Goal: Transaction & Acquisition: Purchase product/service

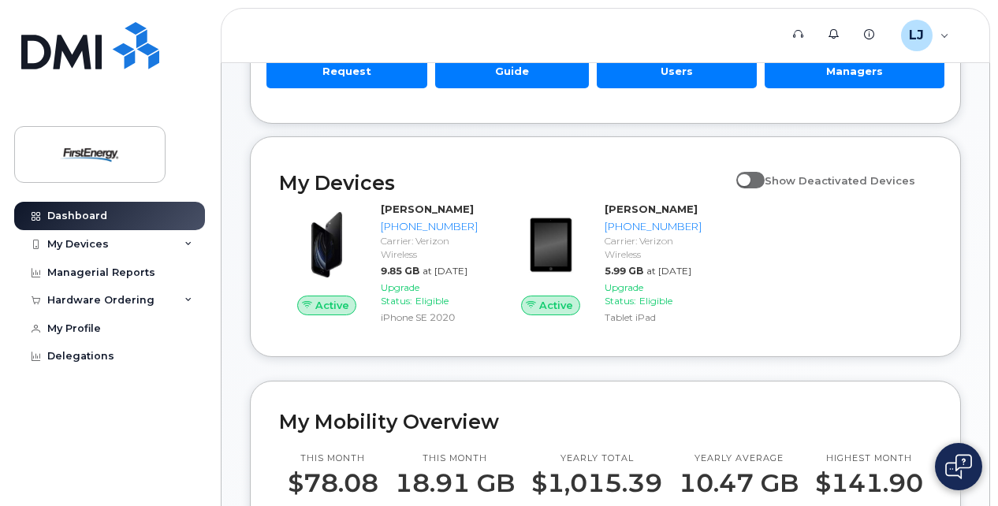
scroll to position [180, 0]
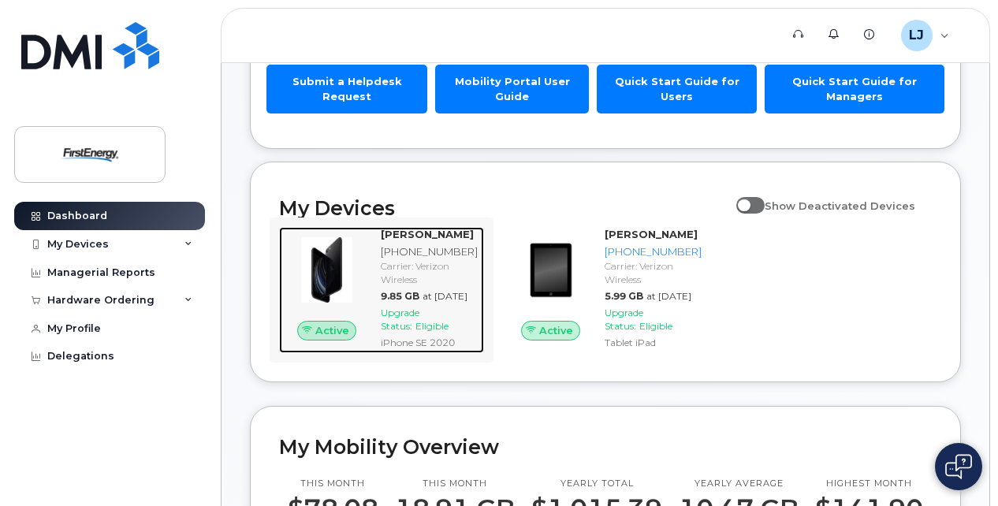
click at [407, 332] on span "Upgrade Status:" at bounding box center [400, 319] width 39 height 25
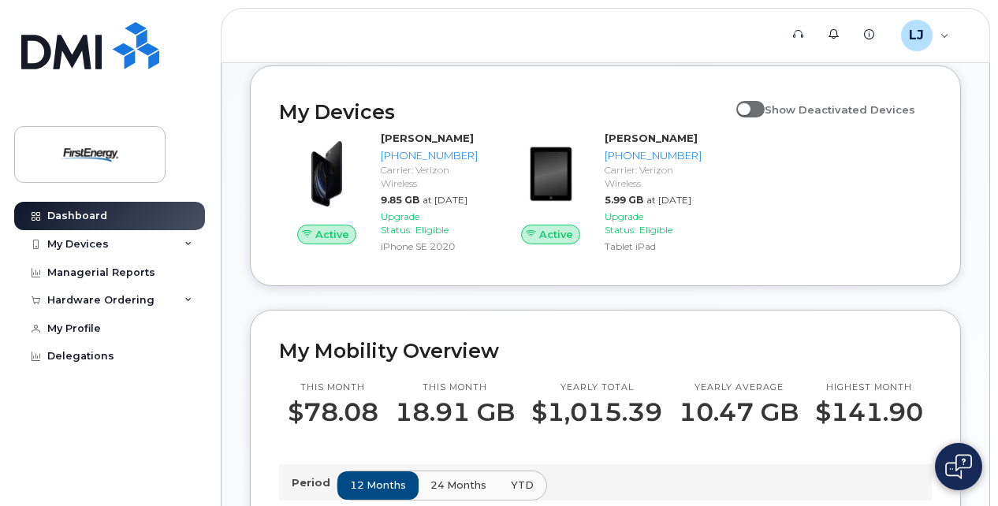
scroll to position [270, 0]
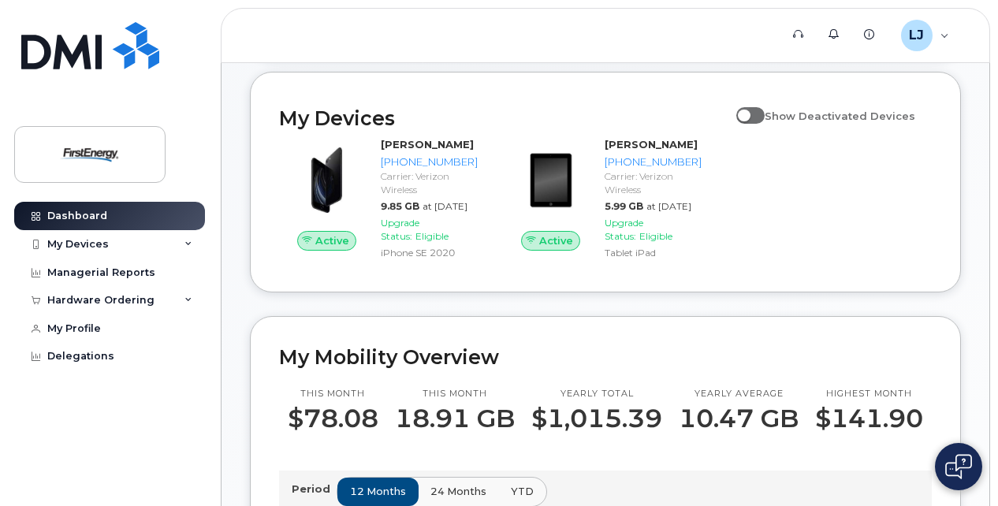
click at [757, 117] on span at bounding box center [750, 115] width 28 height 16
click at [749, 114] on input "Show Deactivated Devices" at bounding box center [742, 107] width 13 height 13
click at [764, 114] on span at bounding box center [750, 115] width 28 height 16
click at [749, 114] on input "Show Deactivated Devices" at bounding box center [742, 107] width 13 height 13
checkbox input "false"
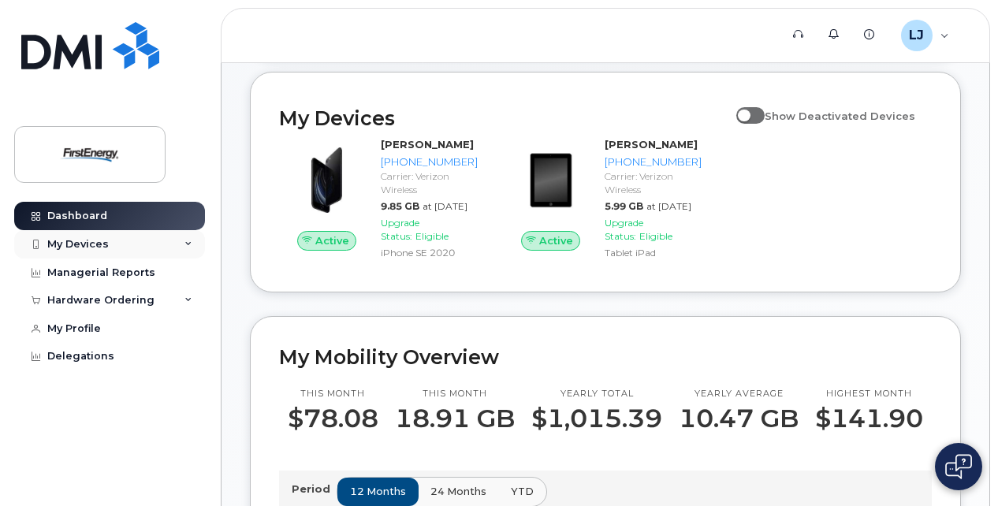
click at [74, 240] on div "My Devices" at bounding box center [77, 244] width 61 height 13
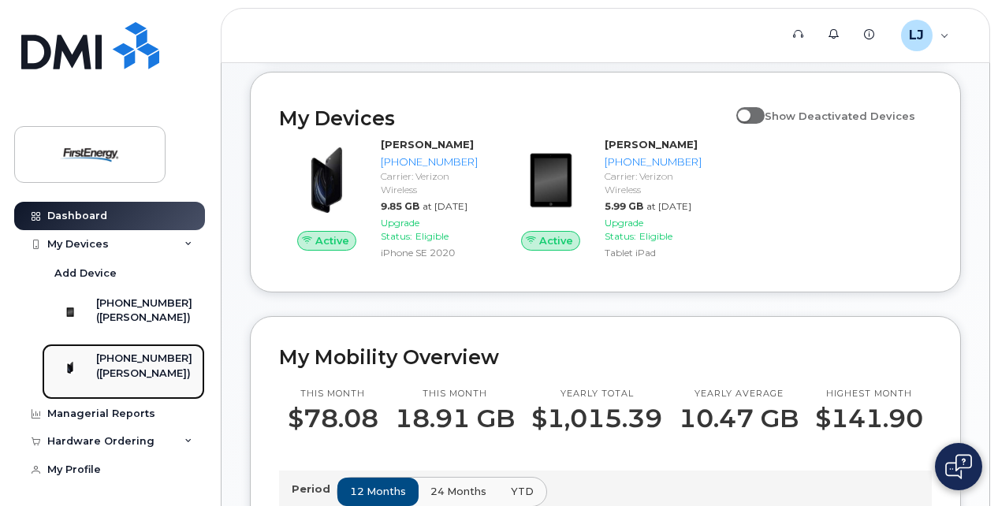
click at [126, 375] on div "([PERSON_NAME])" at bounding box center [144, 374] width 96 height 14
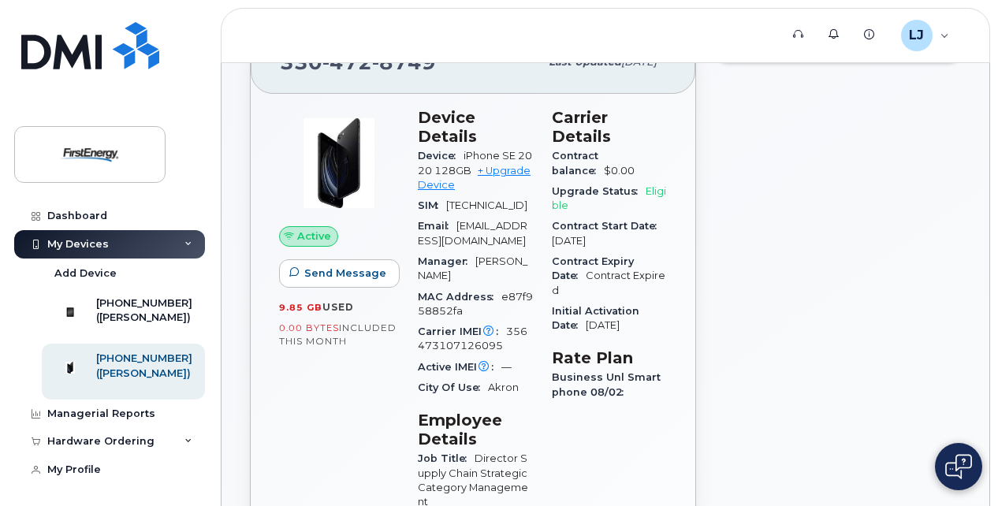
scroll to position [87, 0]
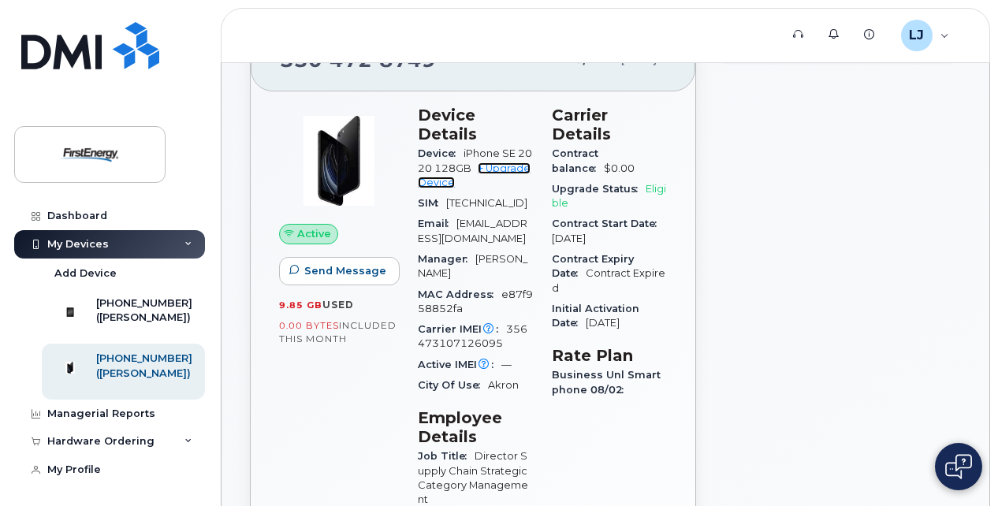
click at [508, 167] on link "+ Upgrade Device" at bounding box center [474, 175] width 113 height 26
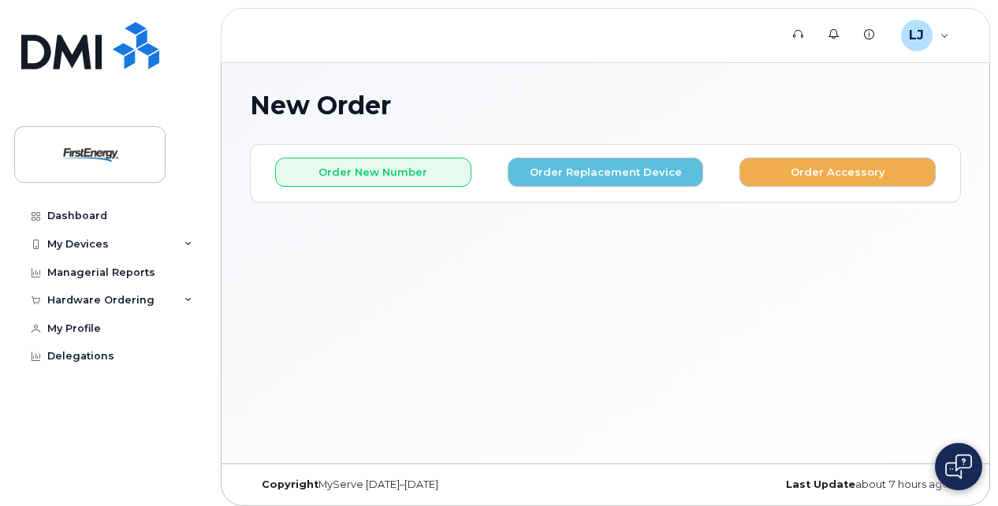
scroll to position [7, 0]
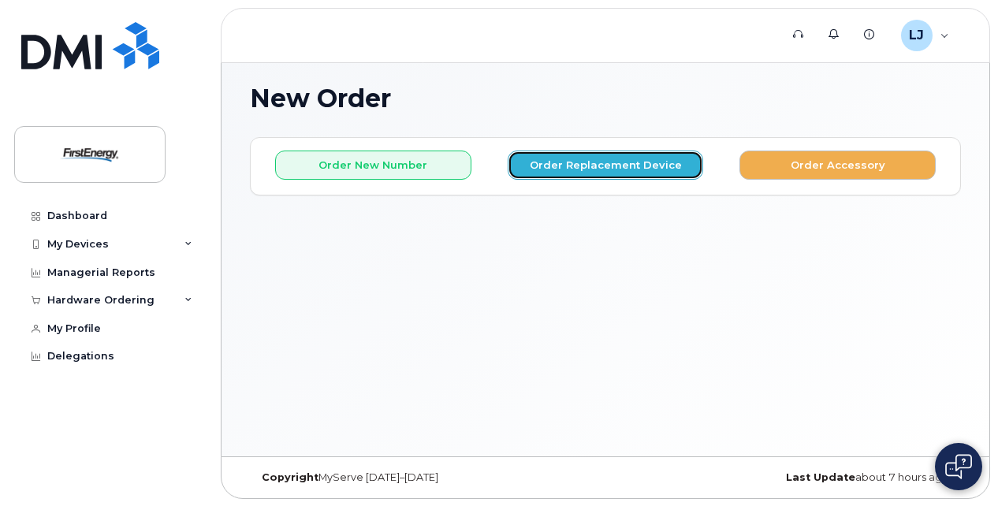
click at [574, 159] on button "Order Replacement Device" at bounding box center [606, 165] width 196 height 29
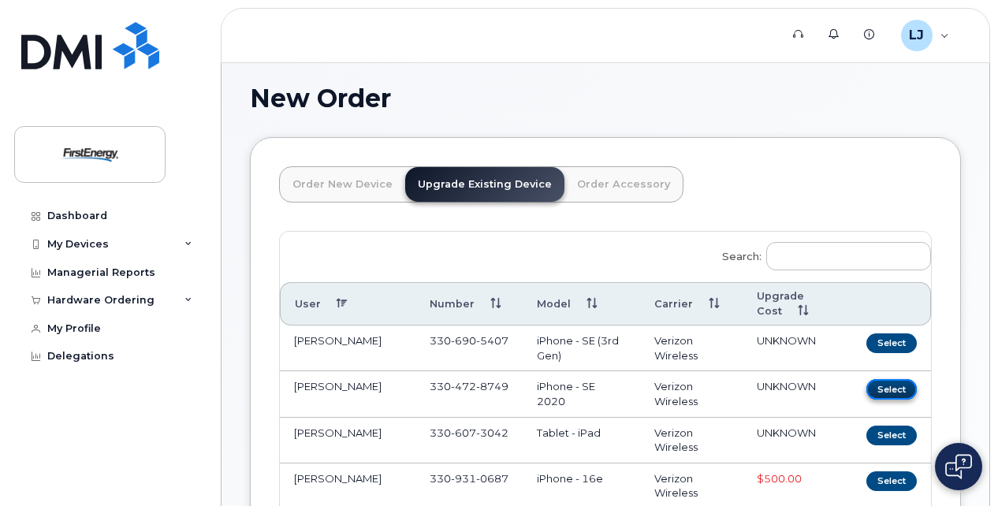
click at [891, 383] on button "Select" at bounding box center [891, 389] width 50 height 20
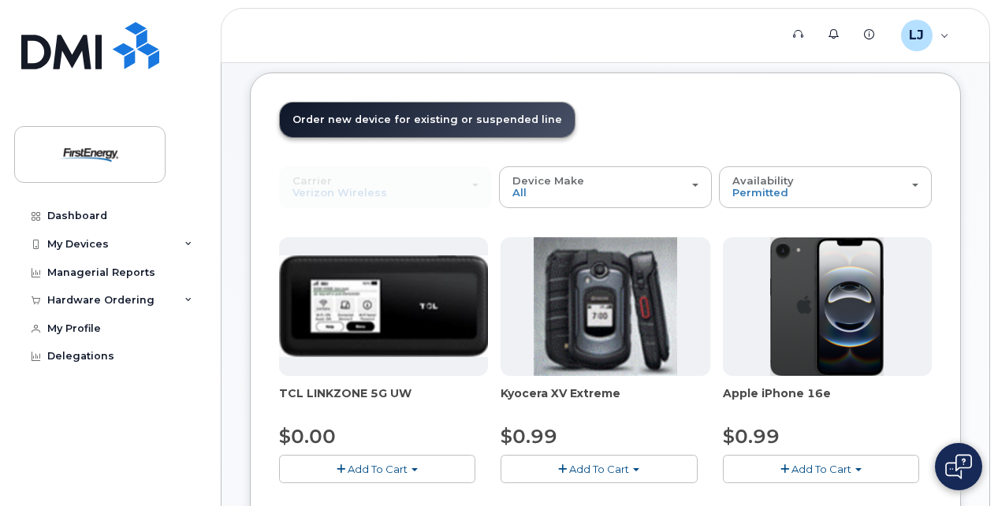
scroll to position [70, 0]
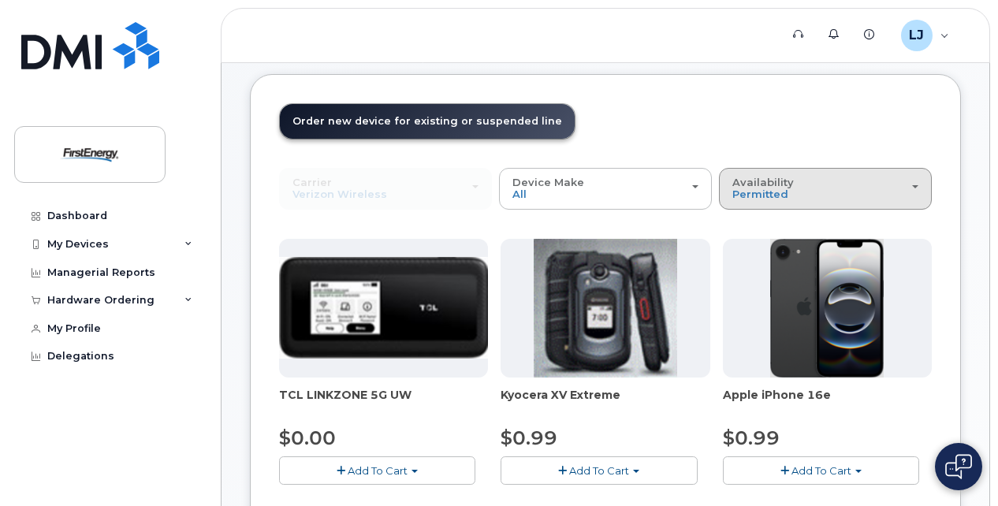
click at [917, 189] on div "Availability Permitted All" at bounding box center [825, 189] width 186 height 24
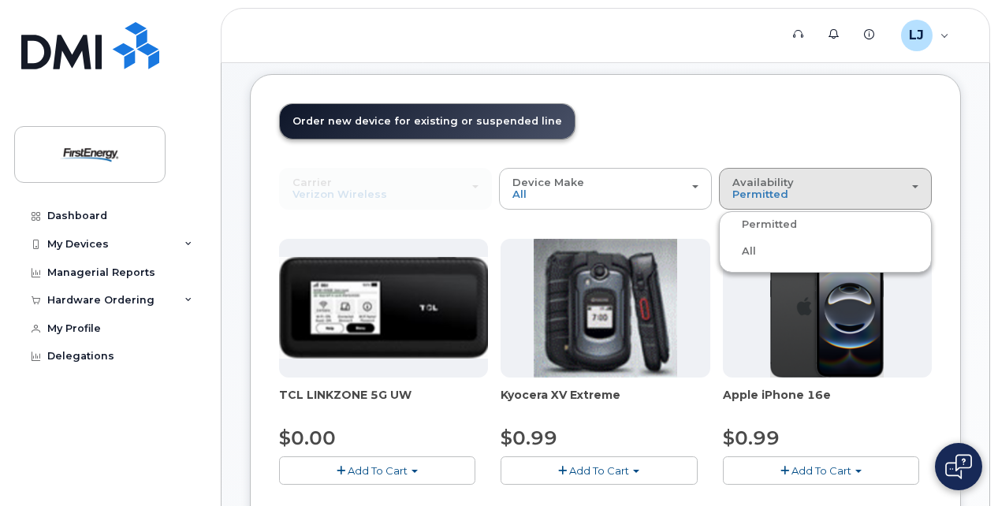
click at [761, 251] on div "All" at bounding box center [825, 251] width 205 height 19
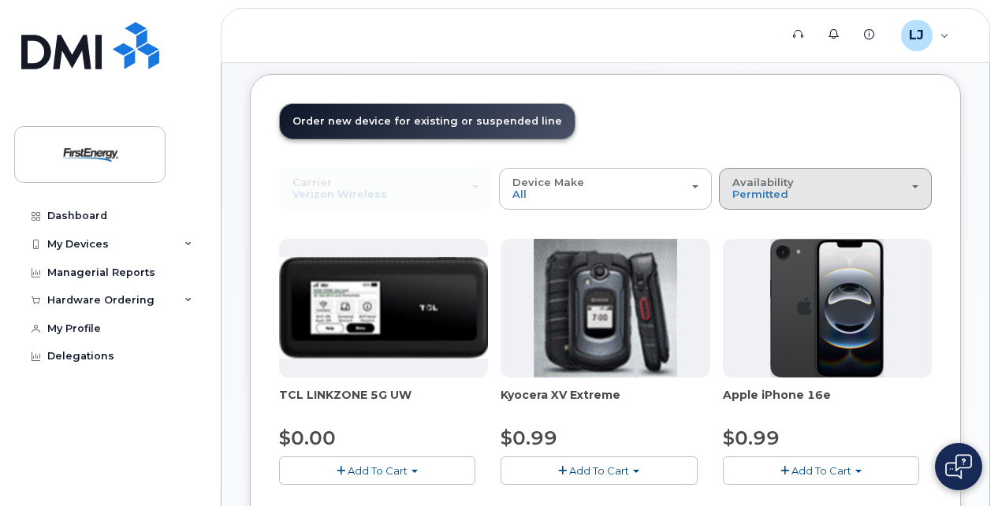
click at [921, 182] on button "Availability Permitted All" at bounding box center [825, 188] width 213 height 41
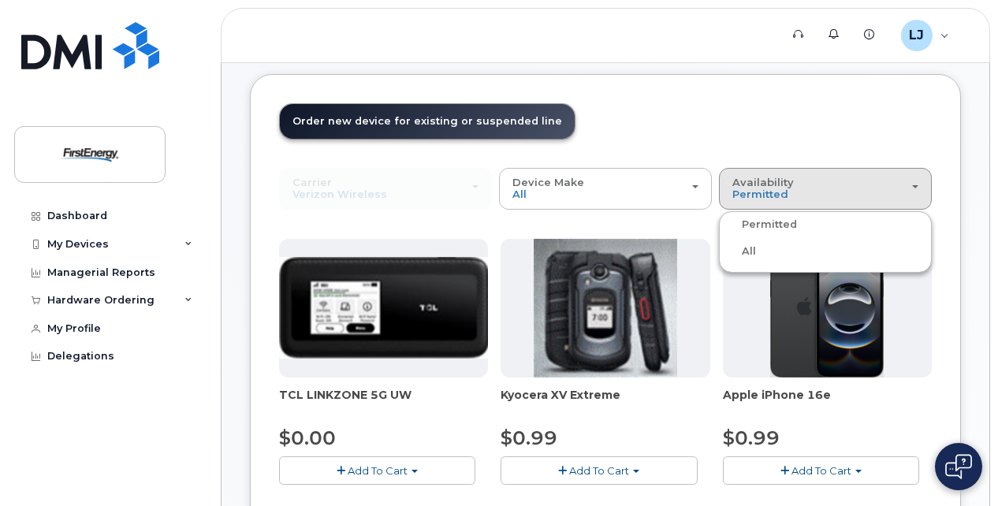
click at [743, 249] on label "All" at bounding box center [739, 251] width 33 height 19
click at [0, 0] on input "All" at bounding box center [0, 0] width 0 height 0
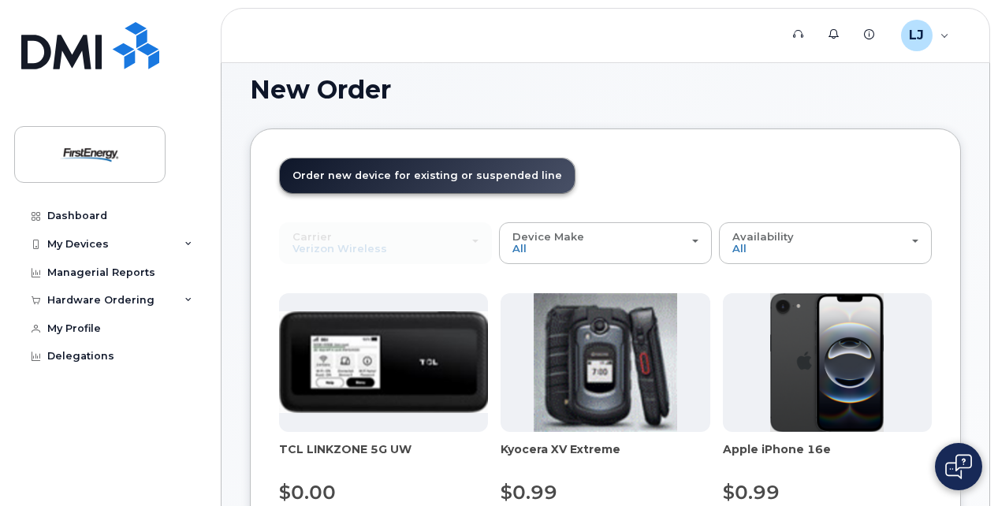
scroll to position [0, 0]
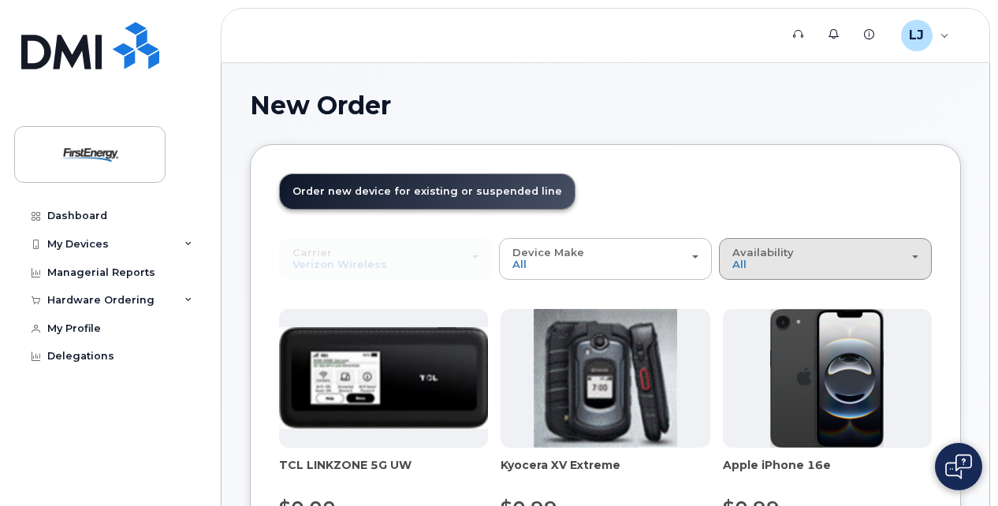
click at [916, 257] on span "button" at bounding box center [915, 256] width 6 height 3
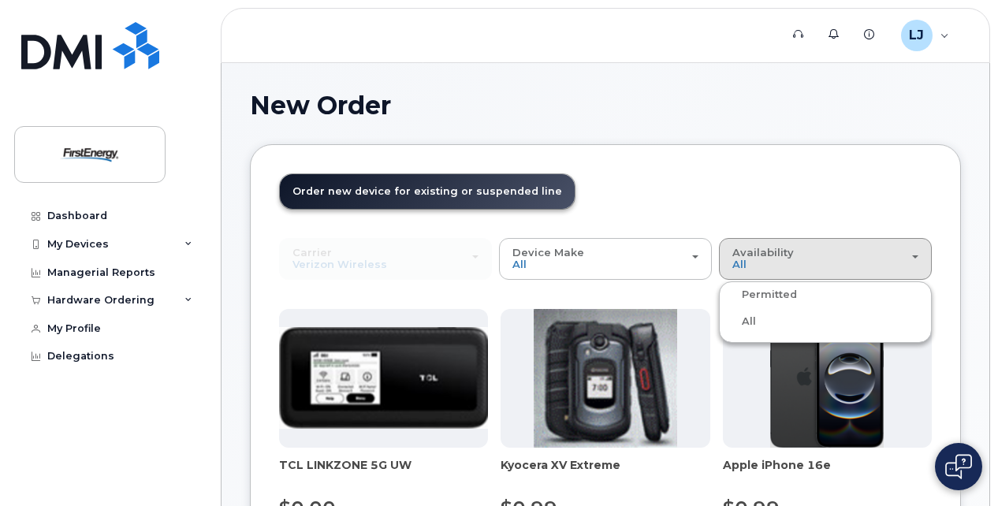
click at [776, 289] on label "Permitted" at bounding box center [760, 294] width 74 height 19
click at [0, 0] on input "Permitted" at bounding box center [0, 0] width 0 height 0
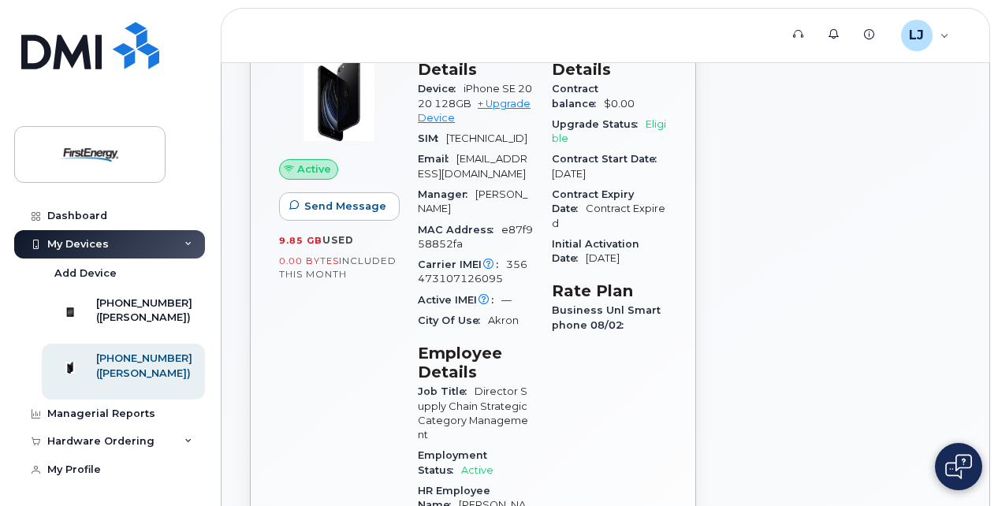
scroll to position [131, 0]
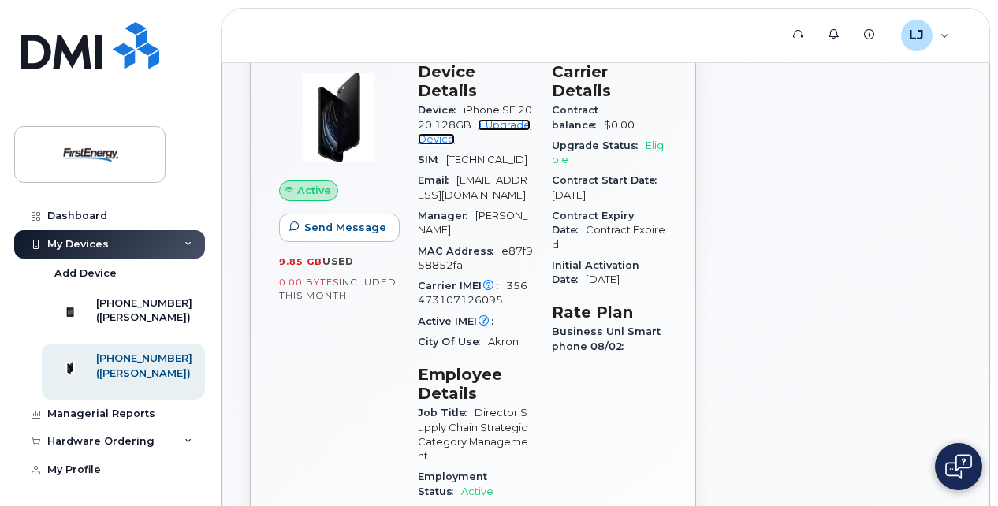
click at [503, 119] on link "+ Upgrade Device" at bounding box center [474, 132] width 113 height 26
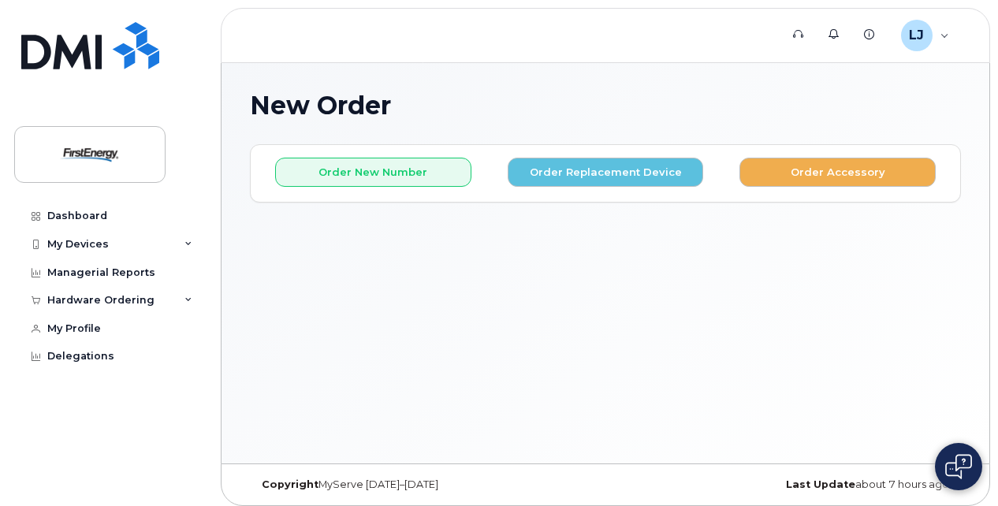
drag, startPoint x: 996, startPoint y: 93, endPoint x: 974, endPoint y: 206, distance: 114.9
click at [974, 206] on body "Support Alerts Knowledge Base [PERSON_NAME], [PERSON_NAME] Employee English Fra…" at bounding box center [499, 257] width 998 height 514
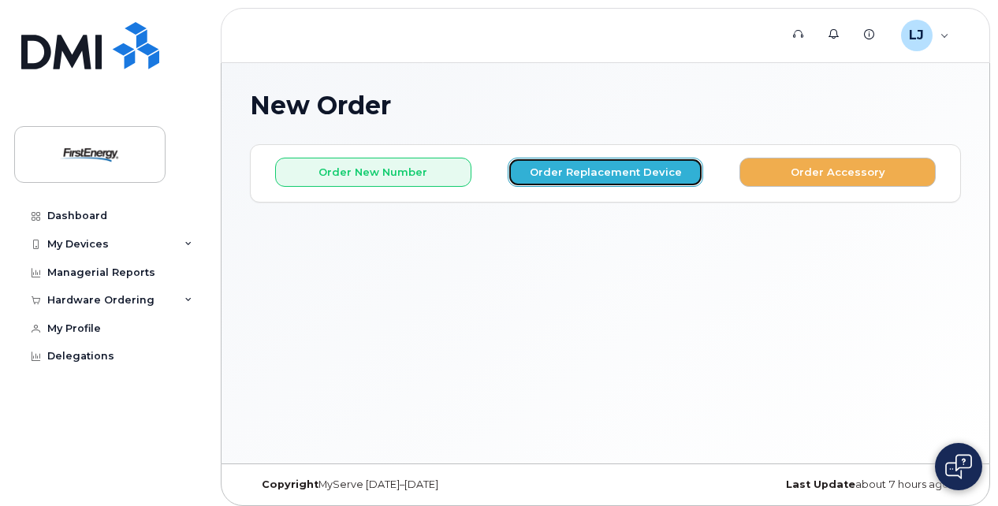
click at [584, 166] on button "Order Replacement Device" at bounding box center [606, 172] width 196 height 29
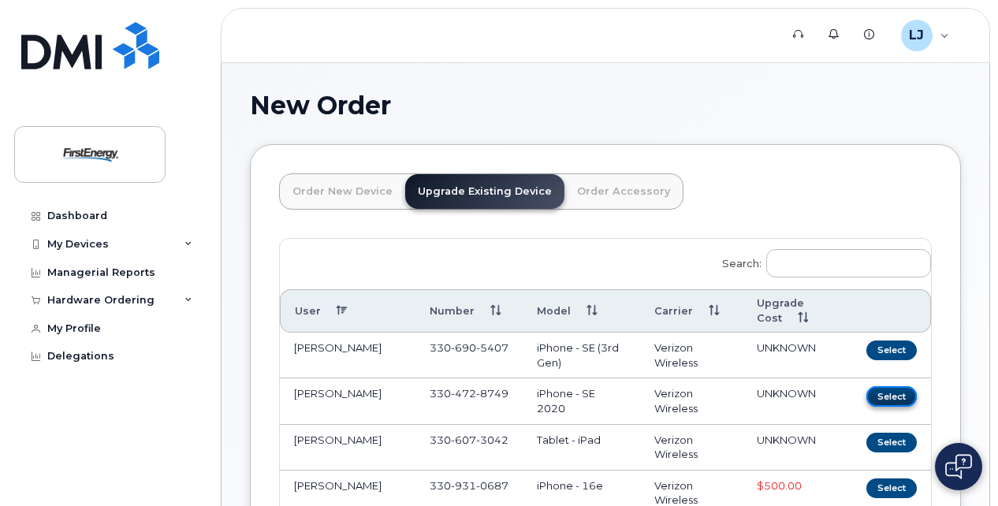
click at [884, 393] on button "Select" at bounding box center [891, 396] width 50 height 20
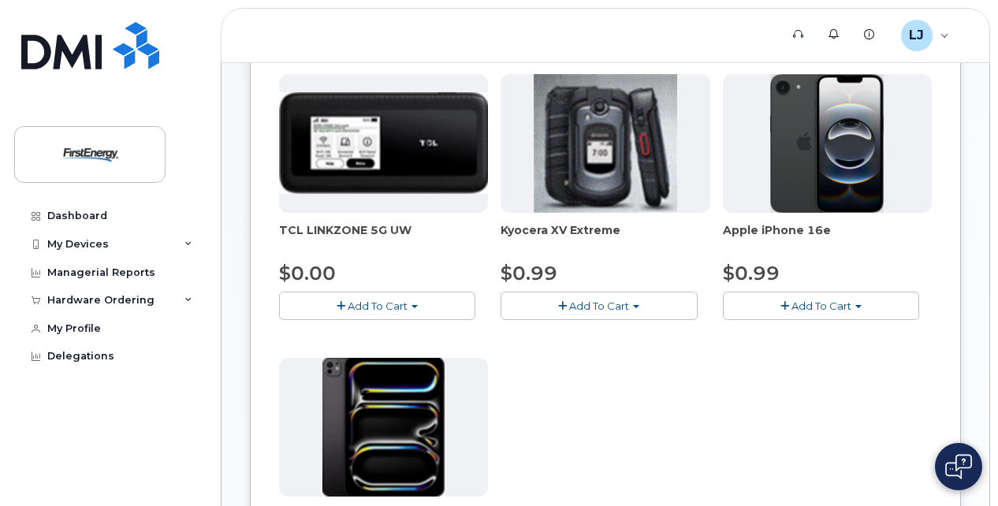
scroll to position [235, 0]
click at [850, 301] on span "Add To Cart" at bounding box center [821, 306] width 60 height 13
click at [817, 329] on link "$0.99 - 2 Year Upgrade" at bounding box center [803, 336] width 152 height 20
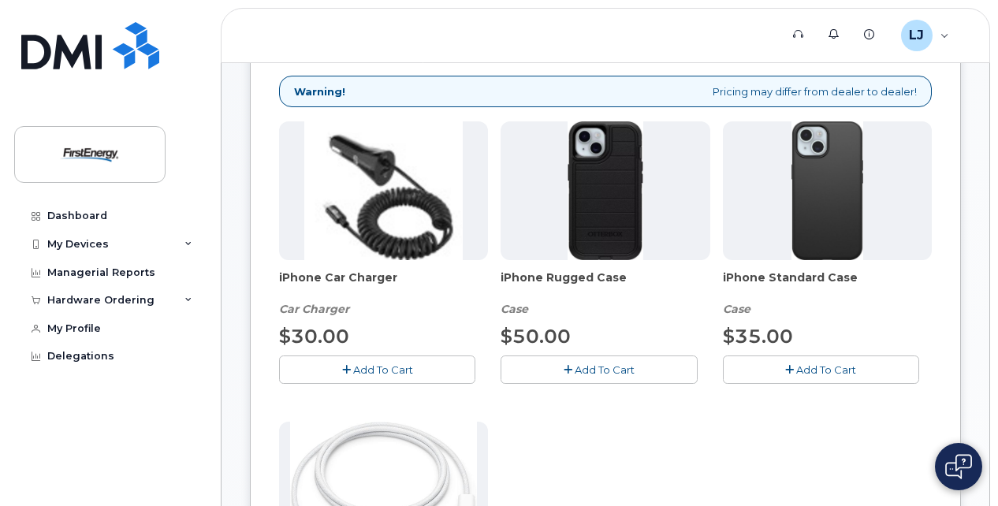
click at [810, 368] on span "Add To Cart" at bounding box center [826, 369] width 60 height 13
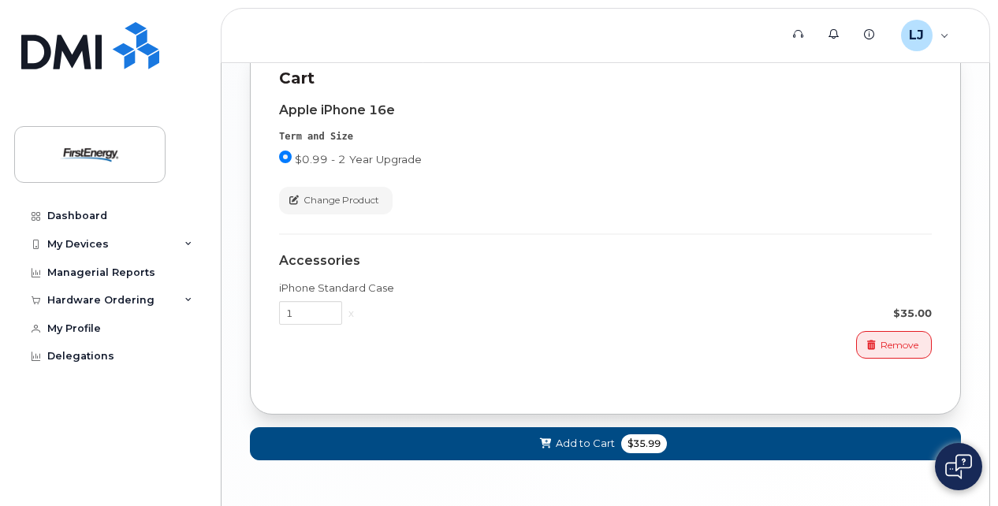
scroll to position [1324, 0]
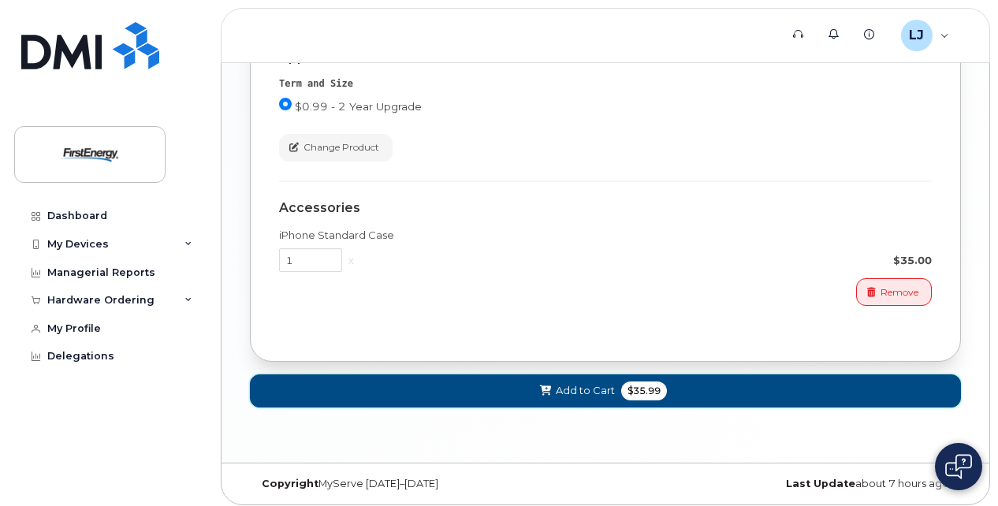
click at [603, 383] on span "Add to Cart" at bounding box center [585, 390] width 59 height 15
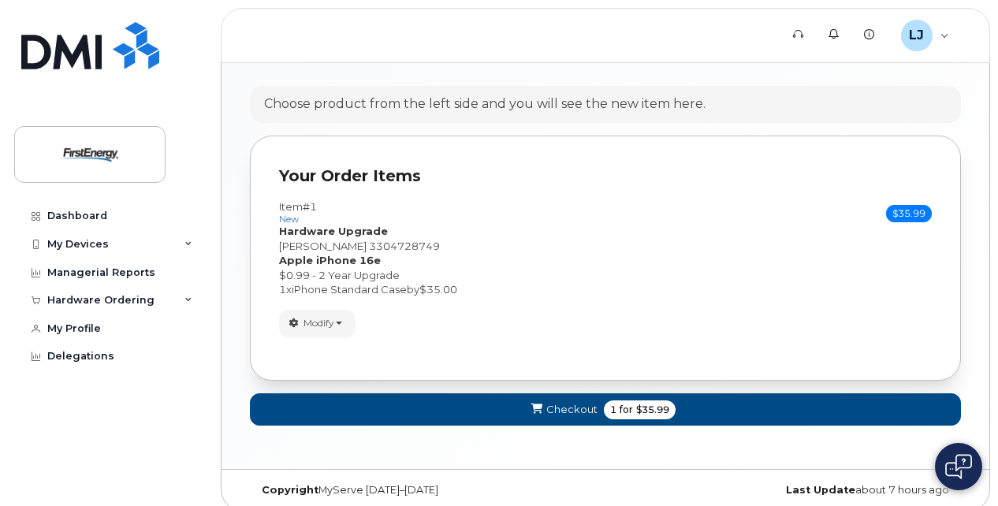
scroll to position [902, 0]
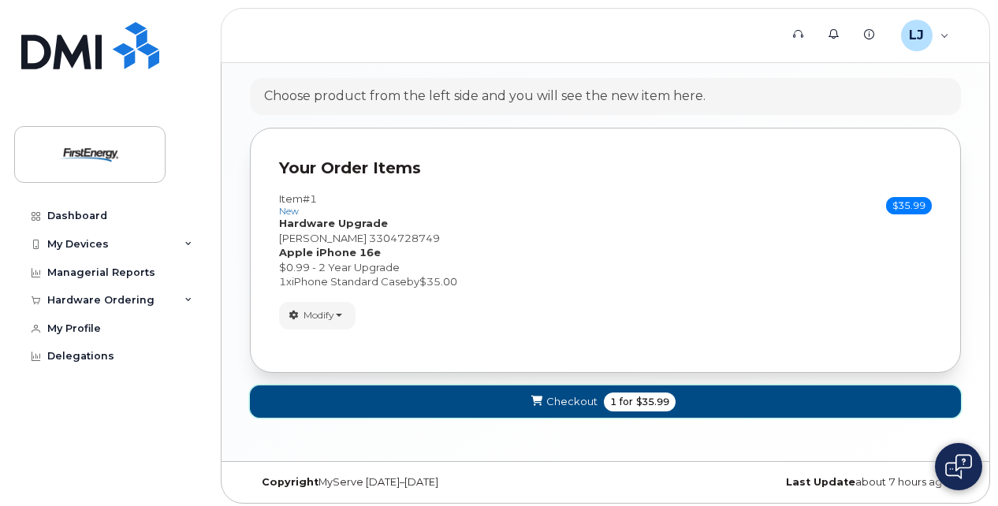
click at [580, 396] on span "Checkout" at bounding box center [571, 401] width 51 height 15
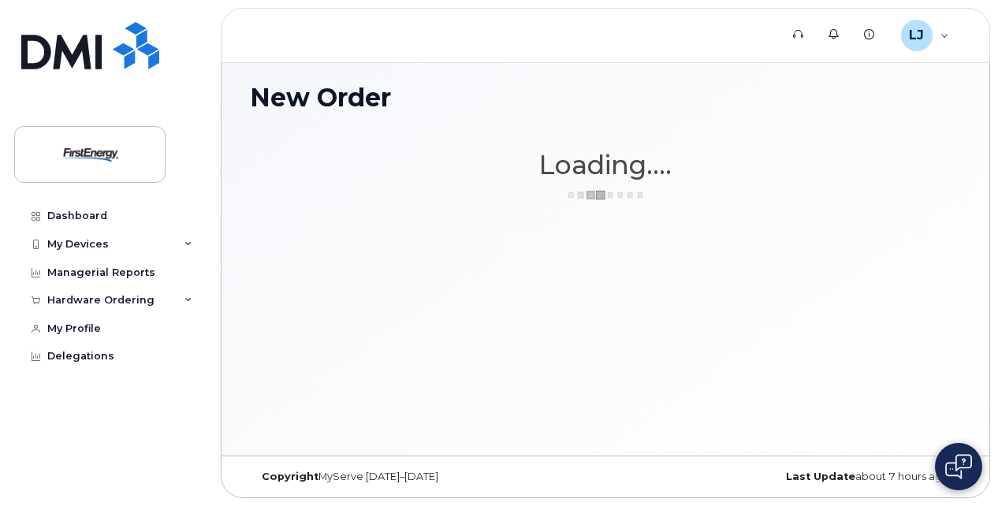
scroll to position [7, 0]
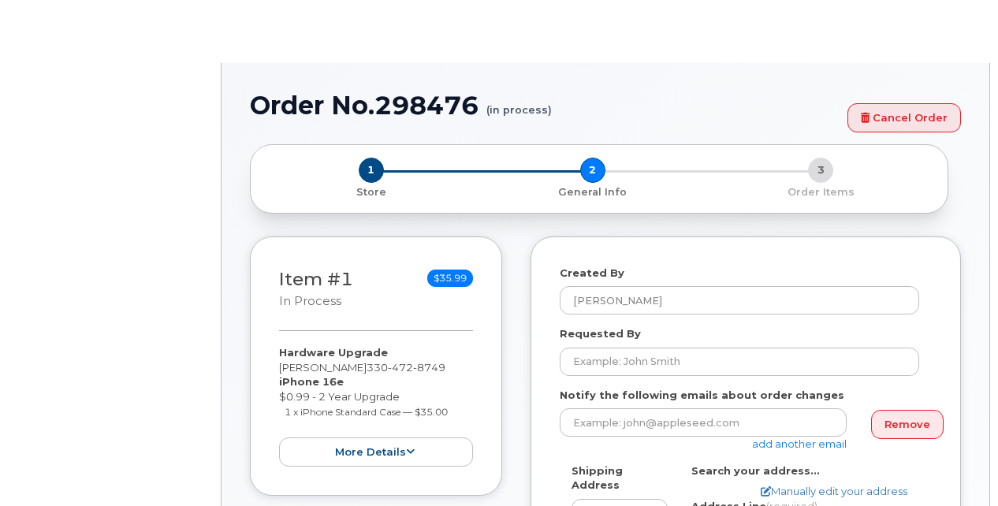
select select
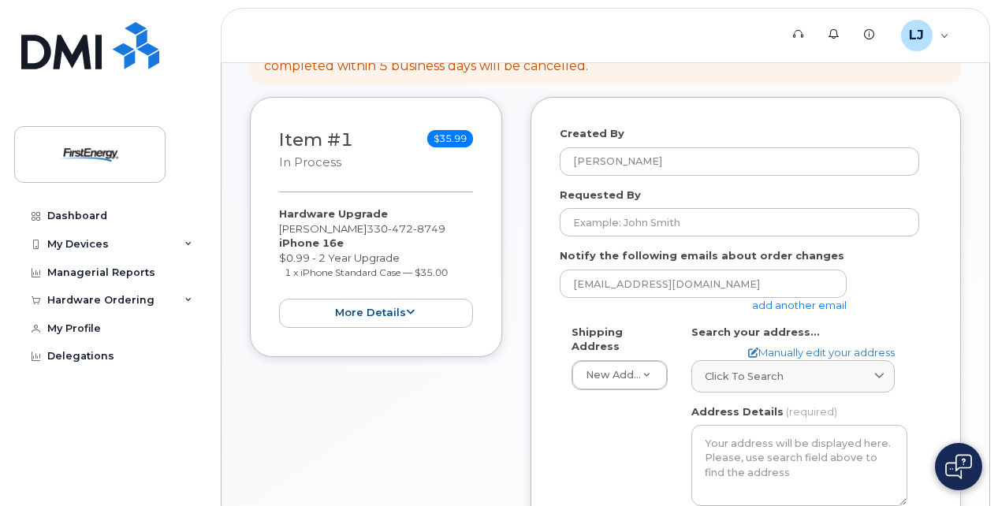
scroll to position [208, 0]
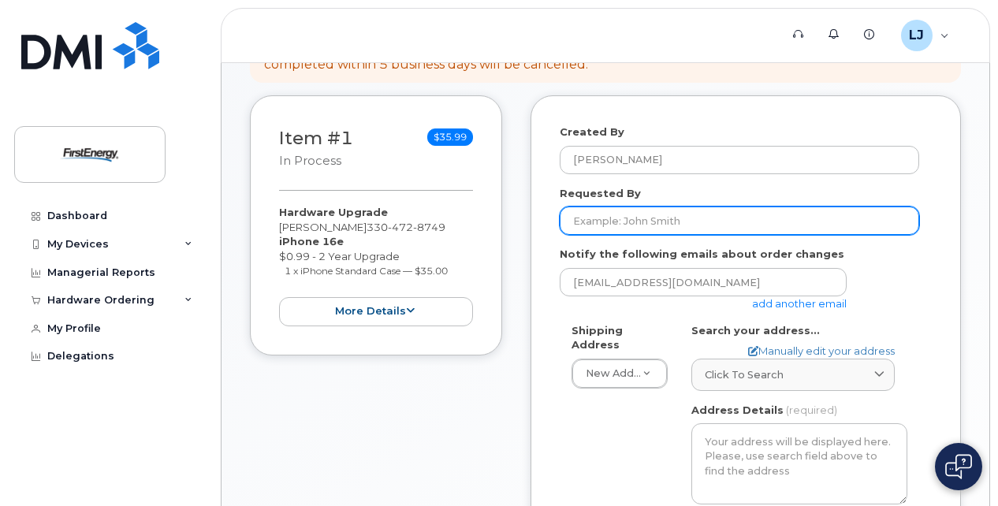
click at [738, 220] on input "Requested By" at bounding box center [739, 221] width 359 height 28
type input "[PERSON_NAME]"
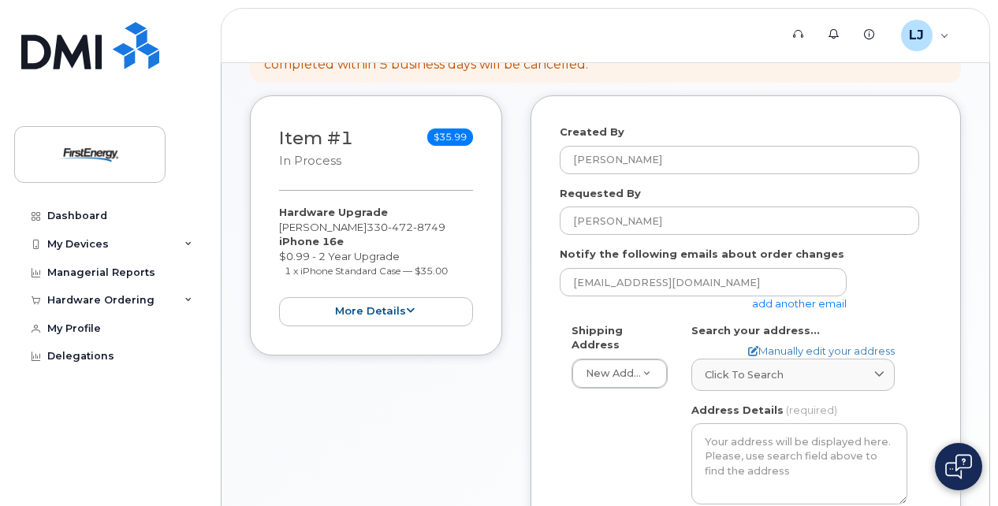
click at [981, 209] on div "Order No.298476 (in process) Cancel Order × Share This Order If you want to all…" at bounding box center [605, 338] width 768 height 966
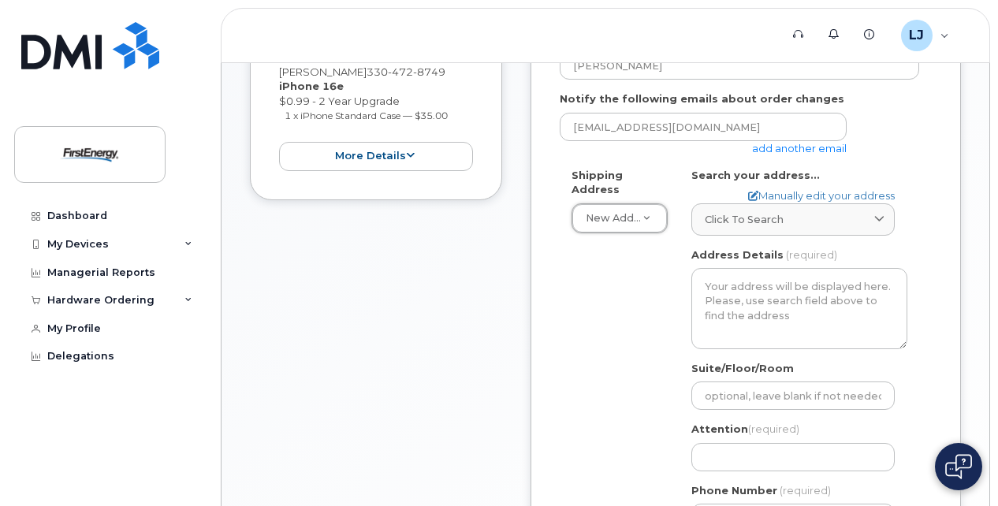
scroll to position [364, 0]
click at [878, 214] on icon at bounding box center [879, 219] width 10 height 10
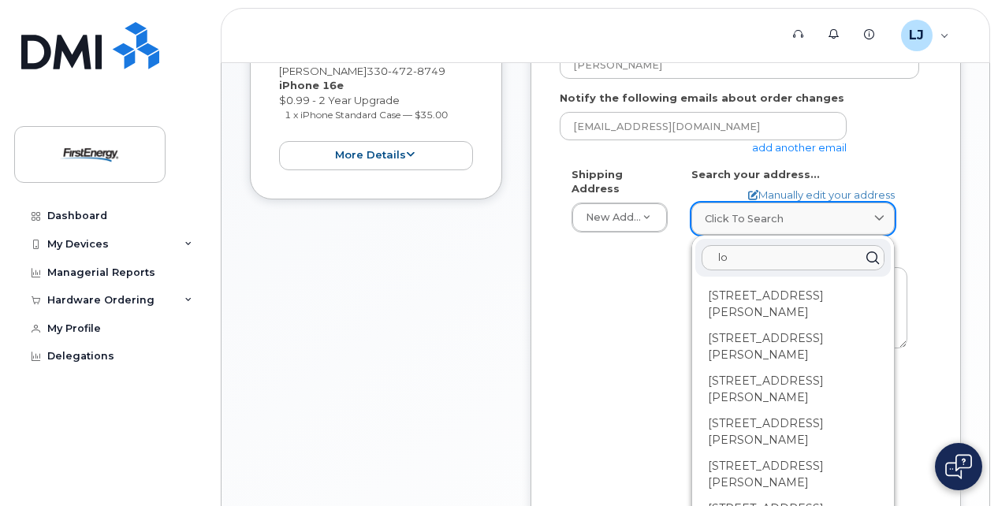
type input "l"
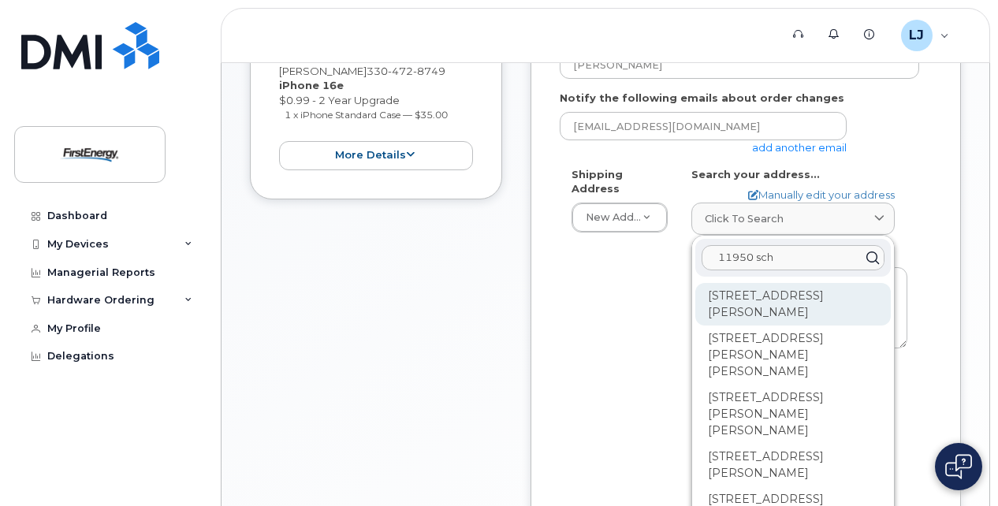
type input "11950 sch"
click at [766, 295] on div "11950 Schreiber Rd Cleveland OH 44125-5412" at bounding box center [792, 304] width 195 height 43
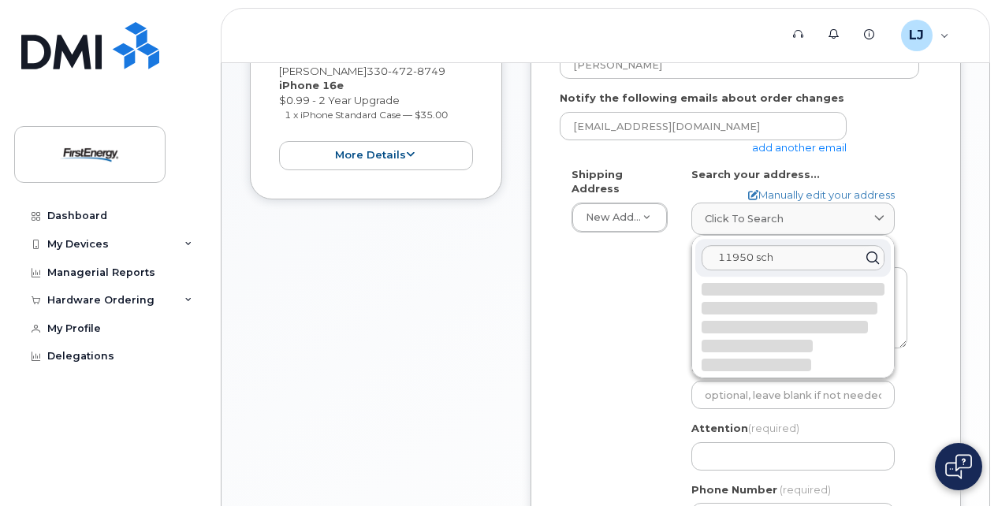
select select
type textarea "11950 Schreiber Rd CLEVELAND OH 44125-5412 UNITED STATES"
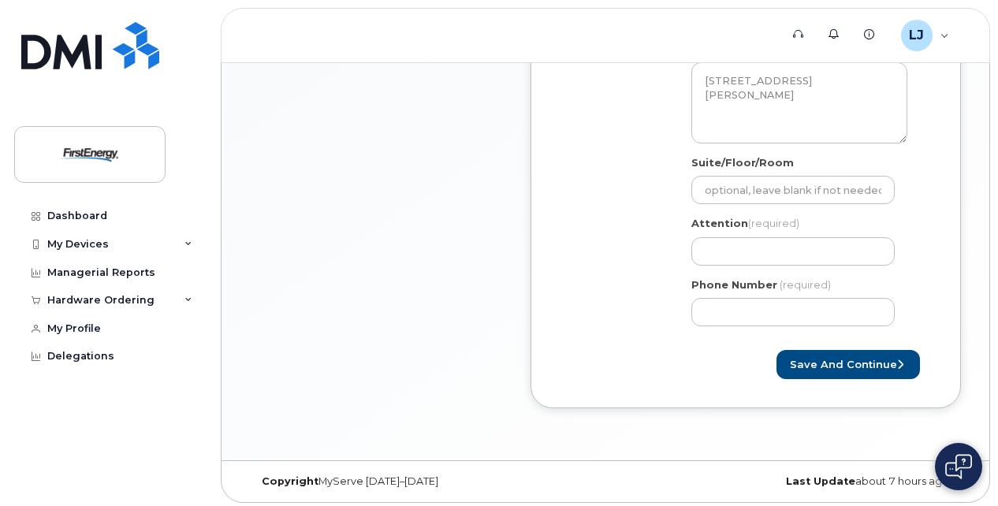
scroll to position [571, 0]
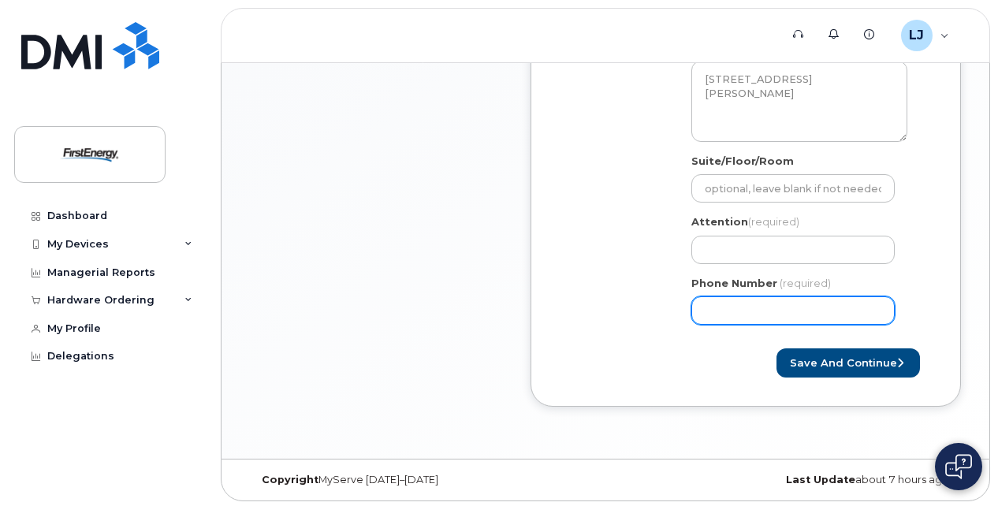
click at [804, 307] on input "Phone Number" at bounding box center [792, 310] width 203 height 28
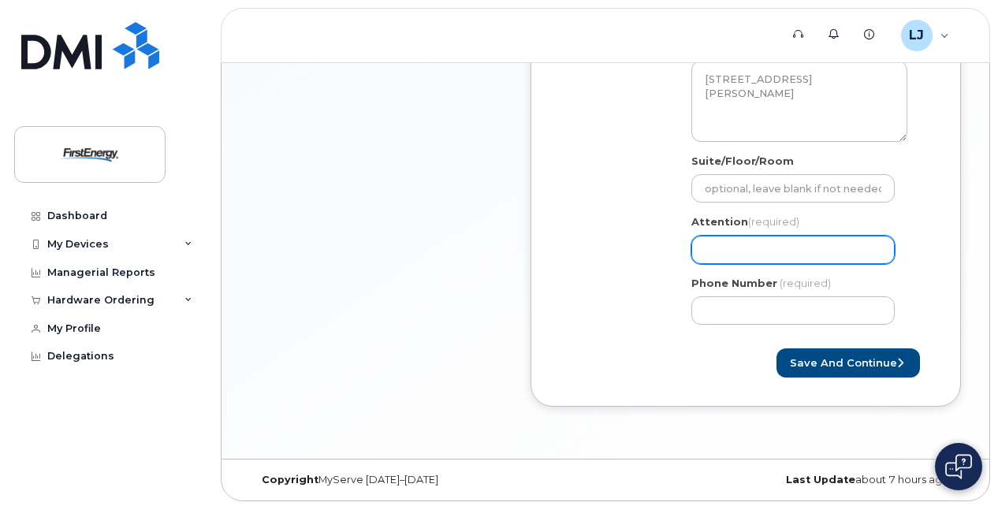
click at [793, 257] on input "Attention (required)" at bounding box center [792, 250] width 203 height 28
select select
type input "J"
select select
type input "Jo"
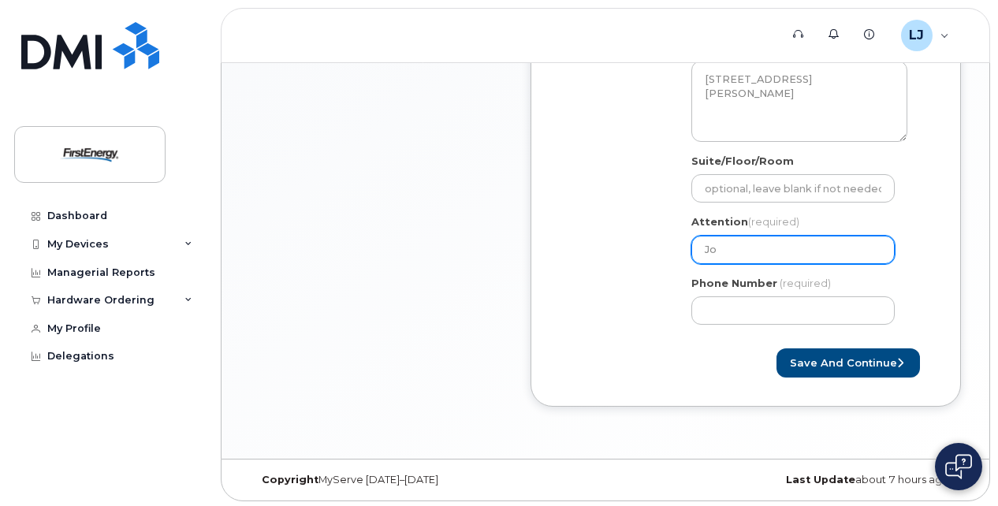
select select
type input "Joe"
select select
type input "Joe L"
select select
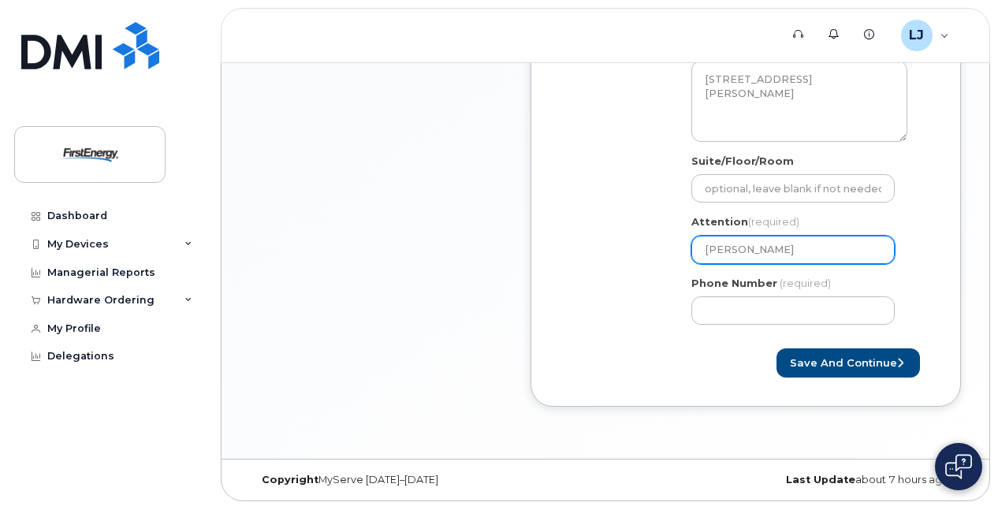
type input "Joe Lob"
select select
type input "Joe Lobo"
select select
type input "Joe Lobof"
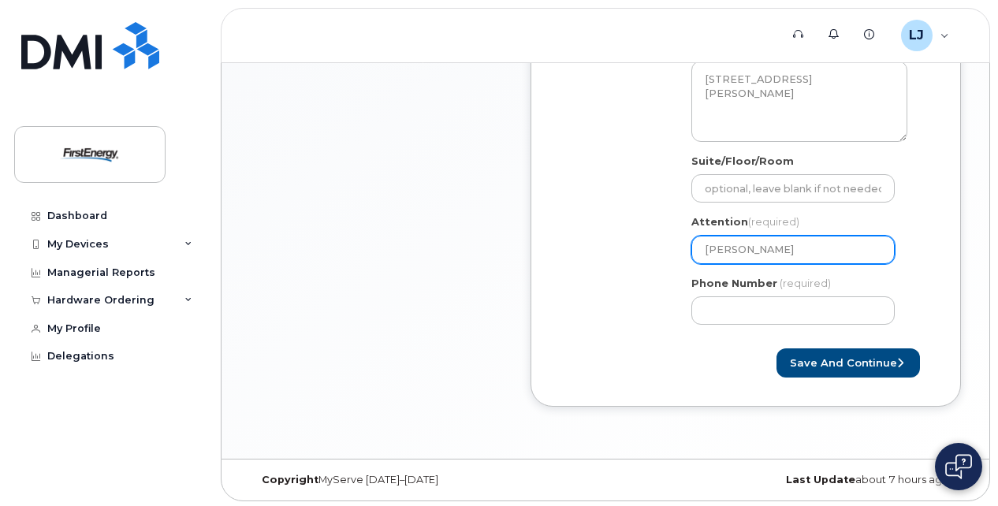
select select
type input "Joe Lobofa"
select select
type input "Joe Lobof"
select select
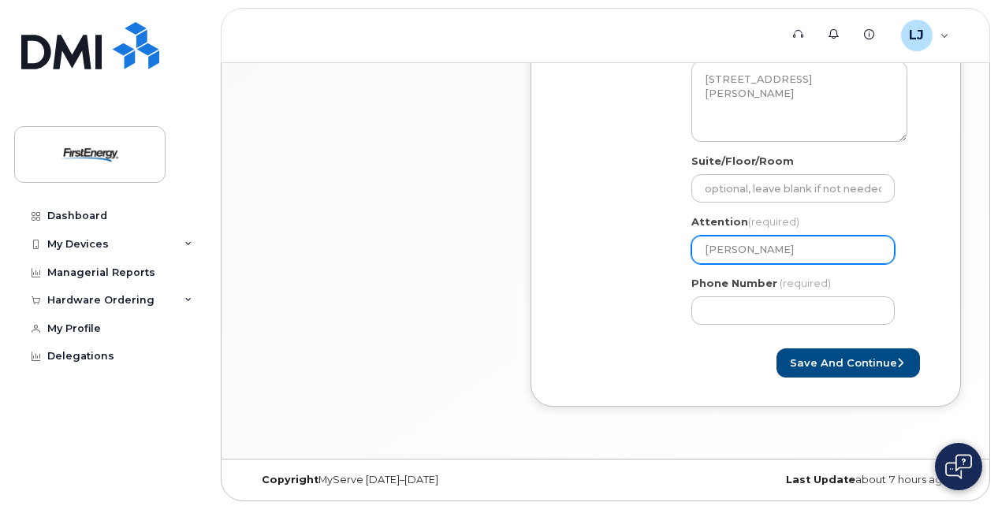
type input "Joe Lobo"
select select
type input "Joe Lobos"
select select
type input "Joe Lobo"
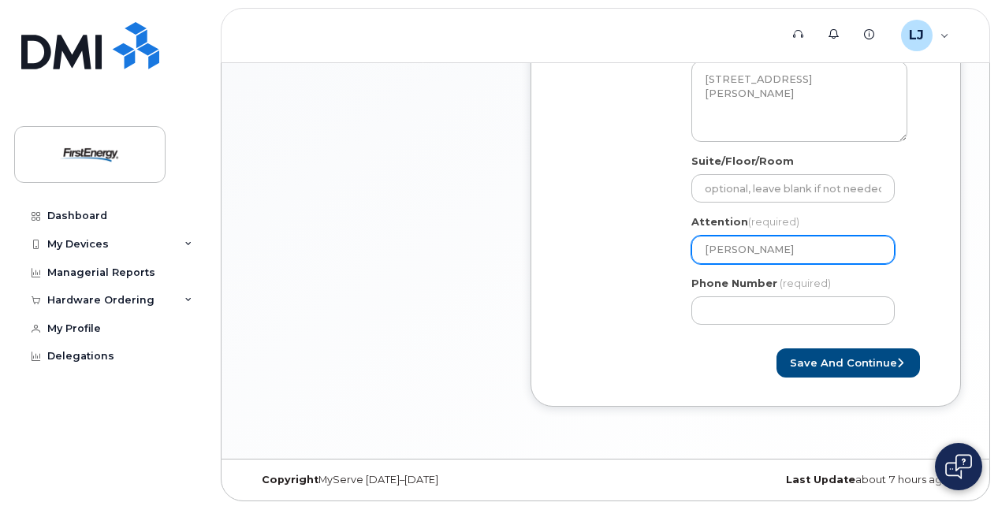
select select
type input "Joe Lobod"
select select
type input "Joe Loboda"
type input "330472874"
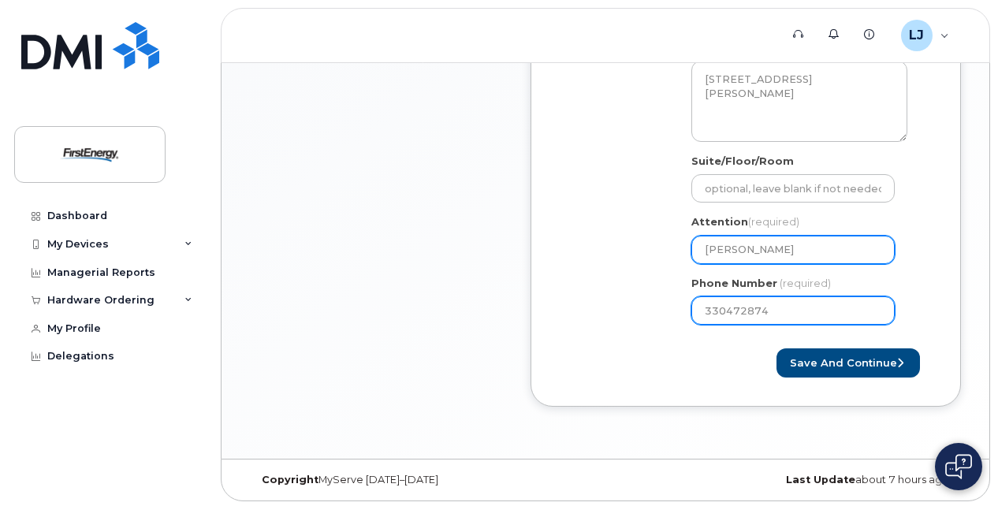
select select
type input "3304728749"
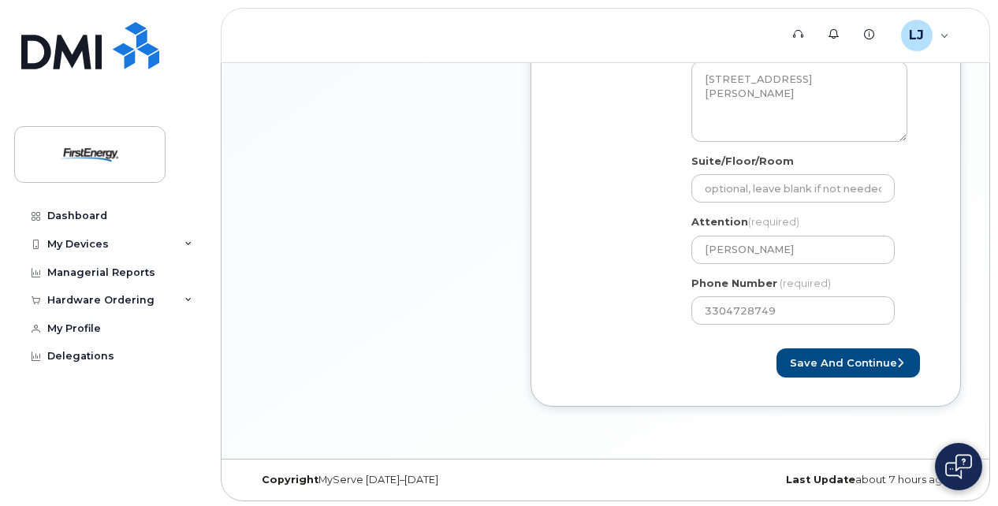
click at [705, 388] on div "Created By Loboda, Joseph J Requested By Joe Loboda Notify the following emails…" at bounding box center [745, 70] width 430 height 674
click at [727, 308] on input "3304728749" at bounding box center [792, 310] width 203 height 28
select select
click at [750, 309] on input "Phone Number" at bounding box center [792, 310] width 203 height 28
click at [726, 350] on div "Save and Continue" at bounding box center [746, 362] width 372 height 29
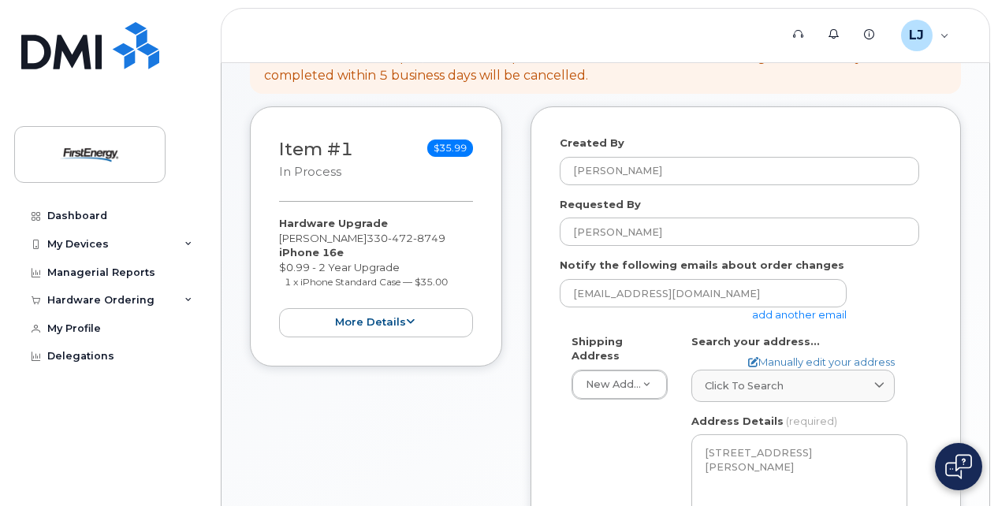
scroll to position [195, 0]
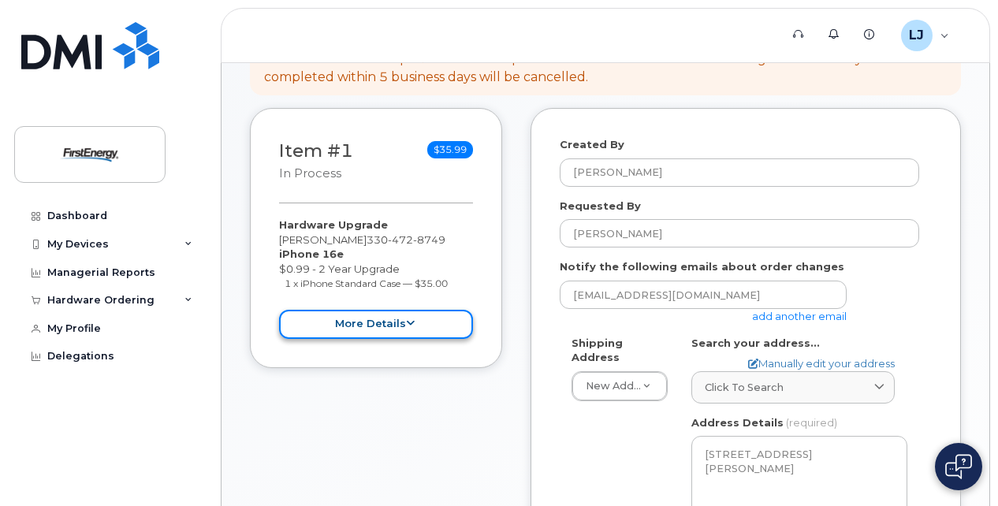
click at [420, 320] on button "more details" at bounding box center [376, 324] width 194 height 29
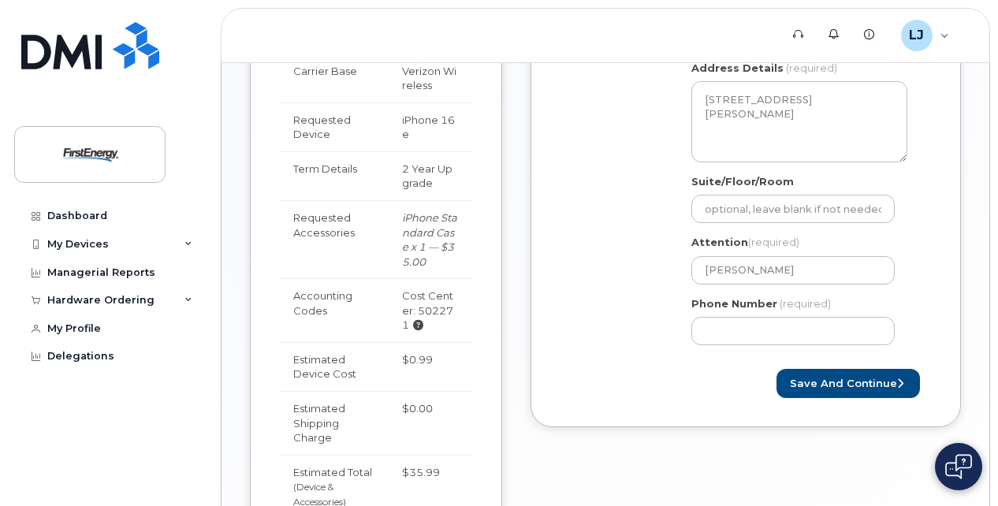
scroll to position [543, 0]
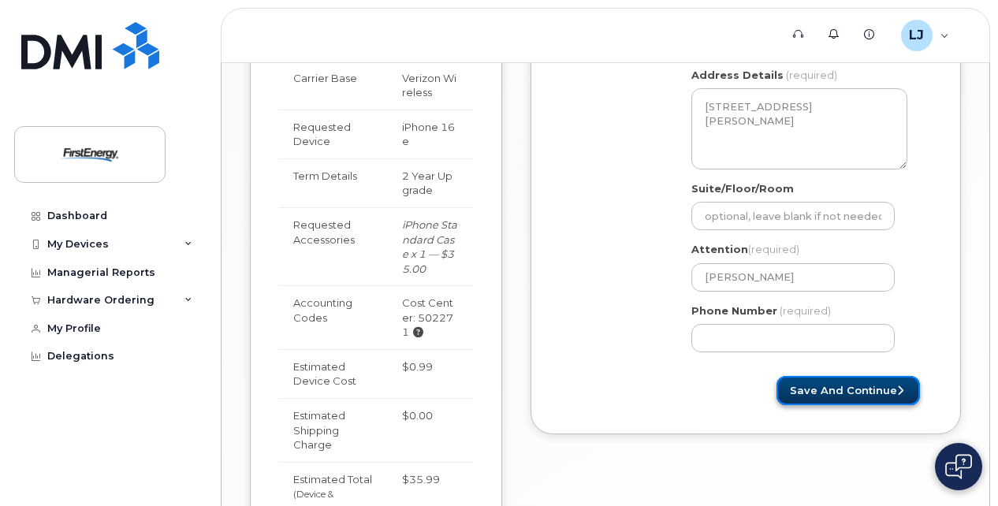
click at [871, 382] on button "Save and Continue" at bounding box center [847, 390] width 143 height 29
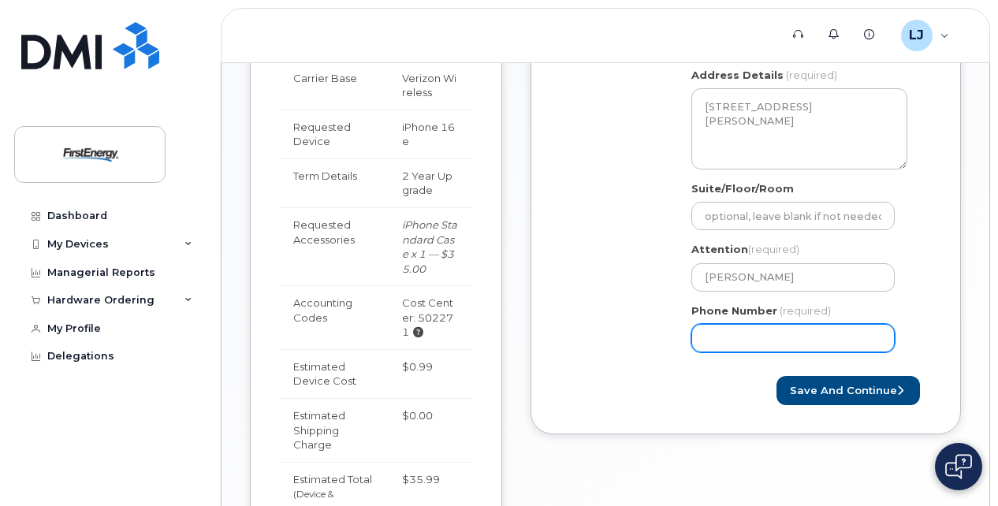
click at [803, 336] on input "Phone Number" at bounding box center [792, 338] width 203 height 28
click at [623, 396] on div "Save and Continue" at bounding box center [746, 390] width 372 height 29
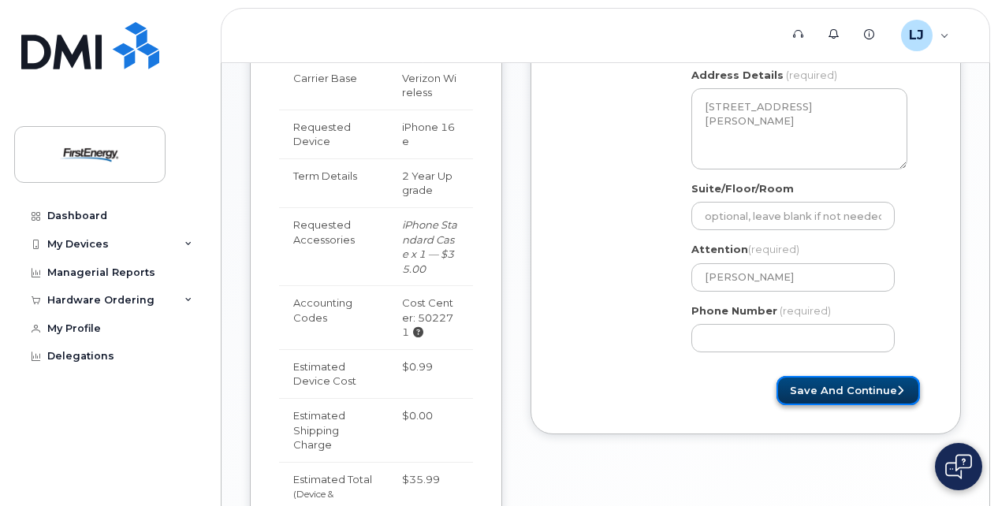
click at [843, 381] on button "Save and Continue" at bounding box center [847, 390] width 143 height 29
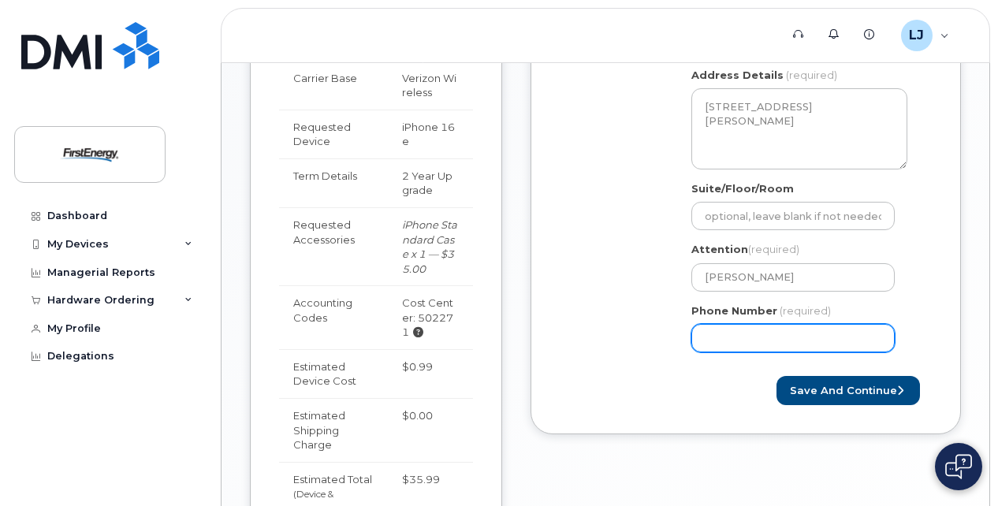
drag, startPoint x: 803, startPoint y: 338, endPoint x: 454, endPoint y: 350, distance: 349.4
click at [454, 350] on div "Item #1 in process $35.99 Hardware Upgrade Joseph J Loboda 330 472 8749 iPhone …" at bounding box center [605, 190] width 711 height 861
type input "330472874"
select select
type input "3304728749"
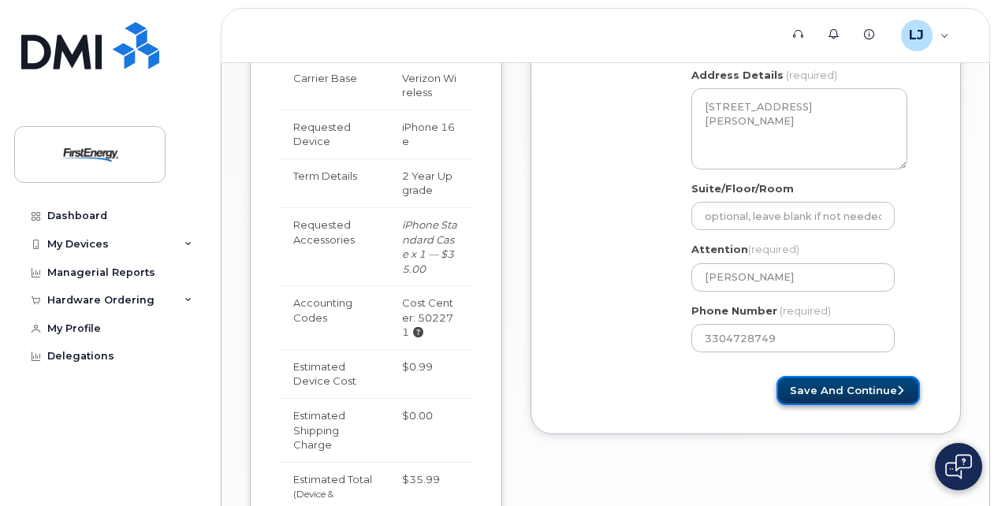
click at [826, 385] on button "Save and Continue" at bounding box center [847, 390] width 143 height 29
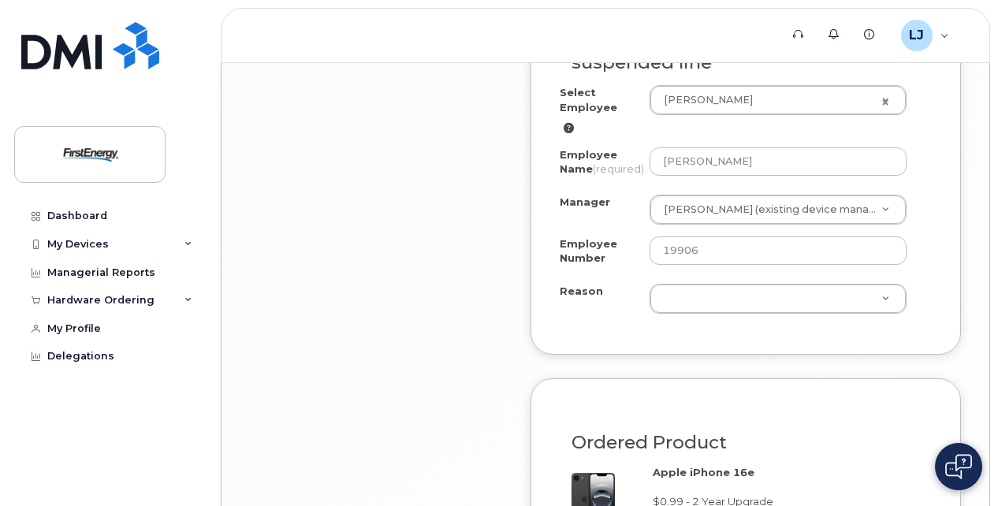
scroll to position [950, 0]
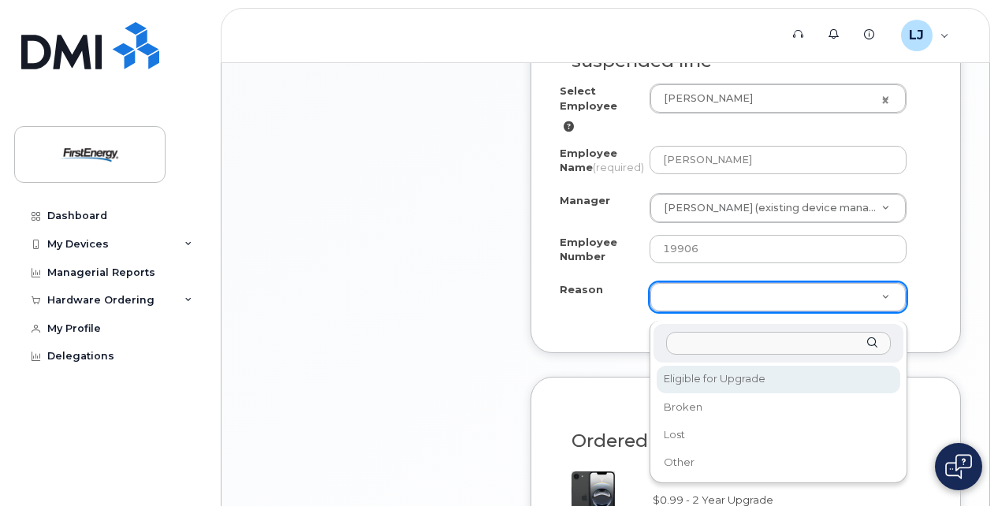
select select "eligible_for_upgrade"
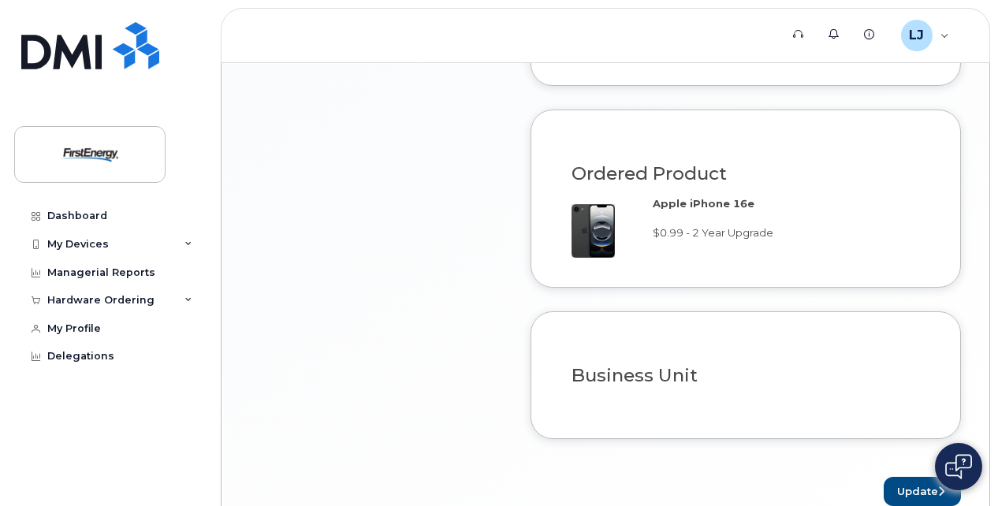
scroll to position [1303, 0]
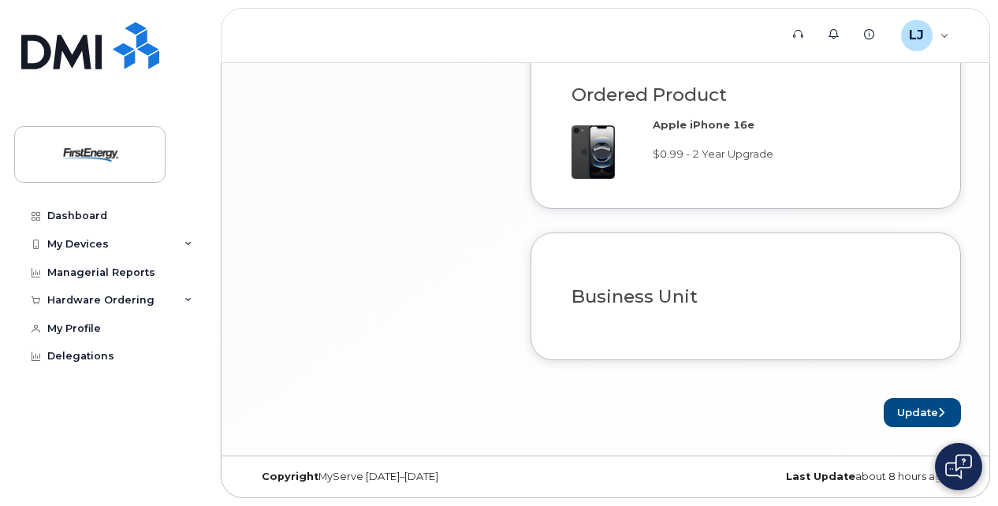
click at [839, 330] on div at bounding box center [746, 325] width 372 height 12
click at [903, 407] on button "Update" at bounding box center [922, 412] width 77 height 29
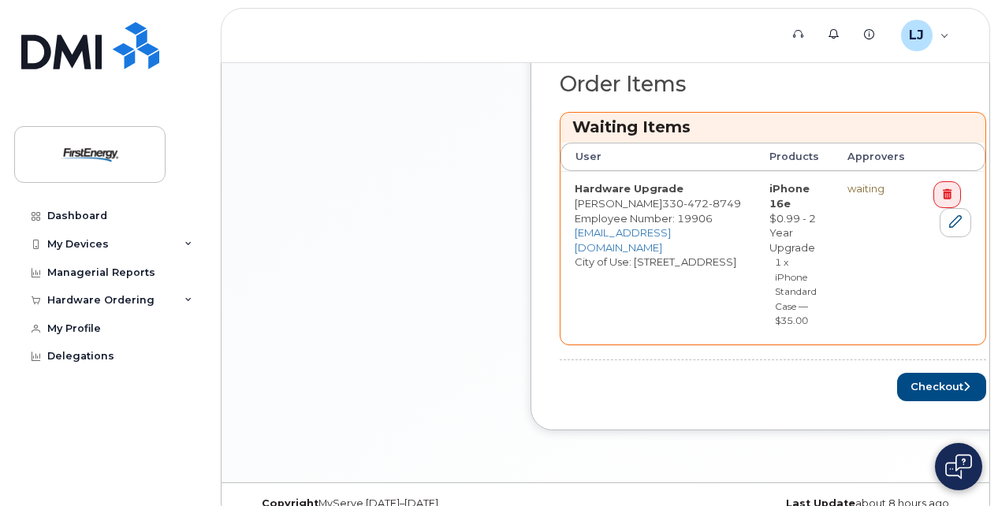
scroll to position [655, 0]
click at [914, 379] on button "Checkout" at bounding box center [941, 386] width 89 height 29
